Goal: Information Seeking & Learning: Learn about a topic

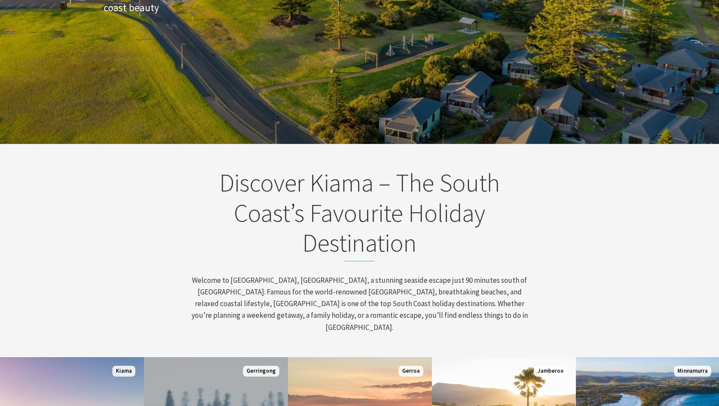
scroll to position [199, 0]
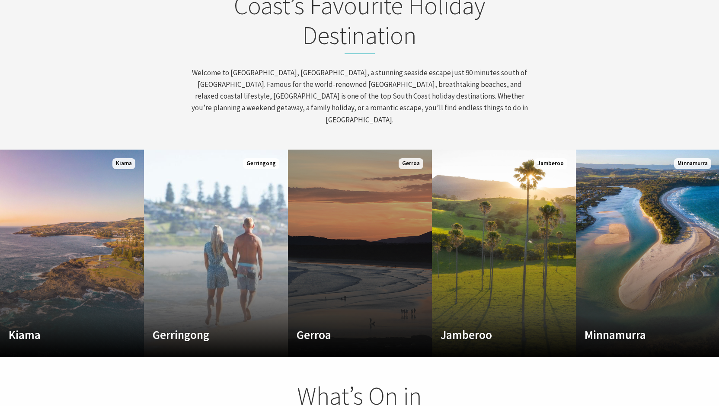
scroll to position [432, 0]
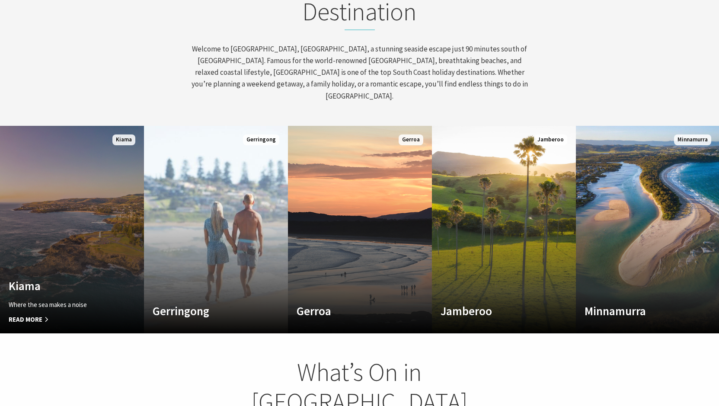
click at [104, 213] on link "Custom Image Used Kiama Where the sea makes a noise Read More Kiama" at bounding box center [72, 229] width 144 height 207
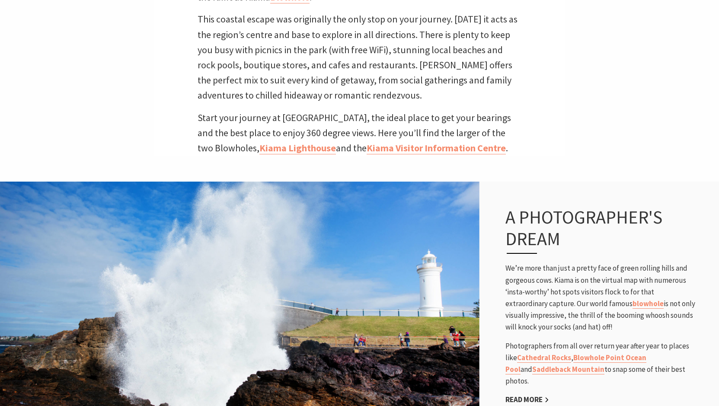
scroll to position [432, 0]
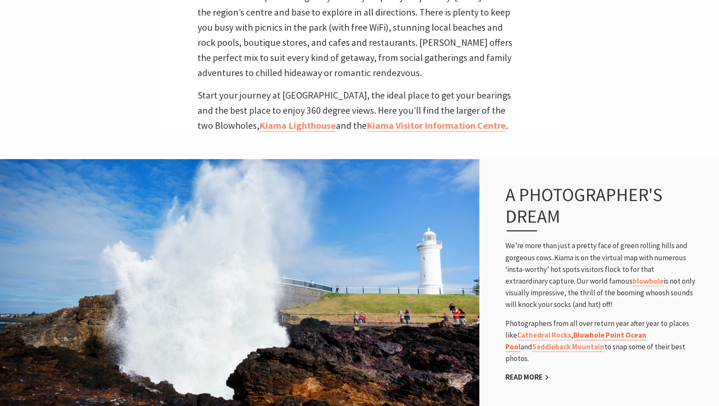
click at [624, 330] on link "Blowhole Point Ocean Pool" at bounding box center [575, 341] width 141 height 22
click at [538, 342] on link "Saddleback Mountain" at bounding box center [568, 347] width 72 height 10
click at [554, 330] on link "Cathedral Rocks" at bounding box center [544, 335] width 54 height 10
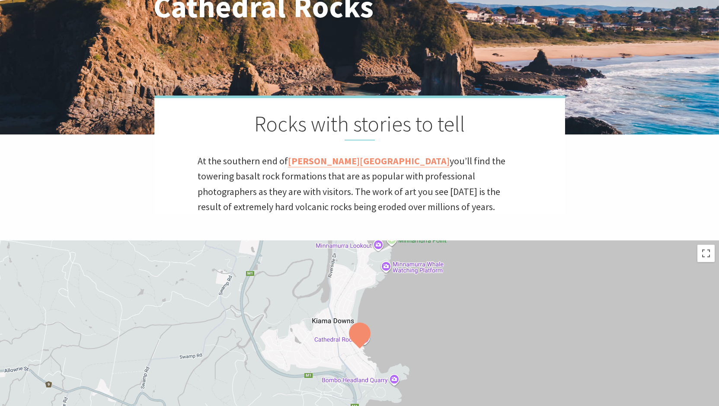
scroll to position [173, 0]
